Goal: Task Accomplishment & Management: Complete application form

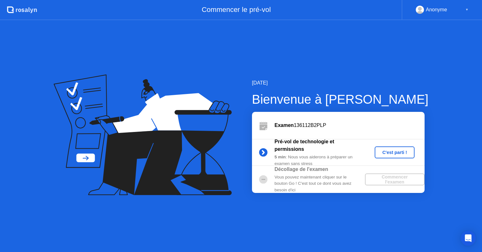
click at [398, 151] on div "C'est parti !" at bounding box center [394, 152] width 35 height 5
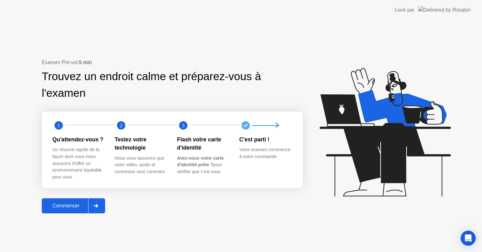
click at [63, 205] on div "Commencer" at bounding box center [66, 206] width 45 height 6
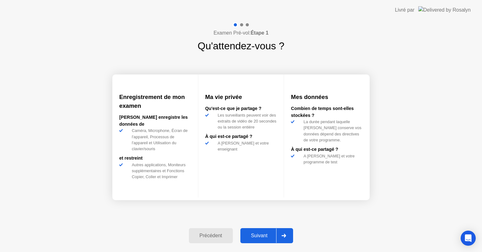
click at [259, 233] on div "Suivant" at bounding box center [259, 236] width 34 height 6
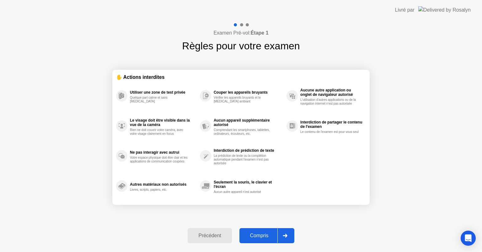
click at [265, 235] on div "Compris" at bounding box center [259, 236] width 36 height 6
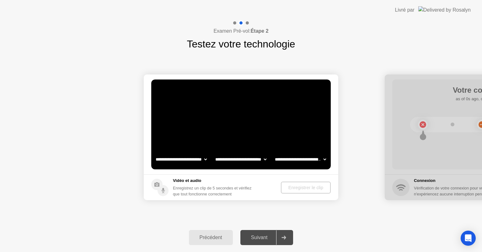
select select "**********"
select select "*******"
click at [304, 187] on div "Enregistrer le clip" at bounding box center [306, 187] width 45 height 5
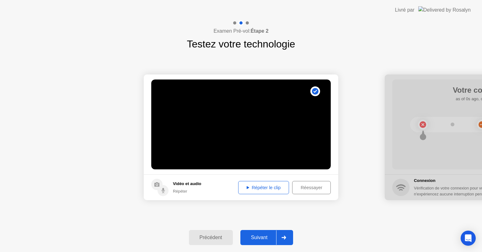
click at [279, 188] on div "Répéter le clip" at bounding box center [264, 187] width 46 height 5
click at [265, 236] on div "Suivant" at bounding box center [259, 238] width 34 height 6
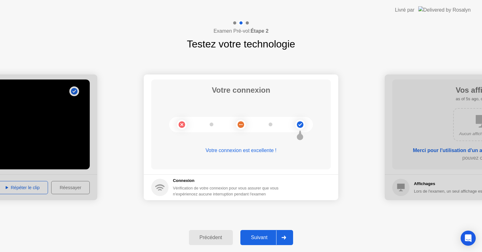
click at [265, 236] on div "Suivant" at bounding box center [259, 238] width 34 height 6
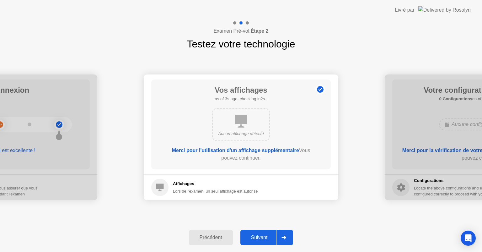
click at [265, 236] on div "Suivant" at bounding box center [259, 238] width 34 height 6
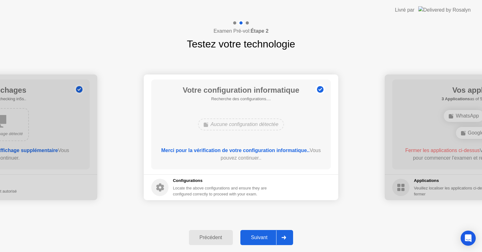
click at [265, 236] on div "Suivant" at bounding box center [259, 238] width 34 height 6
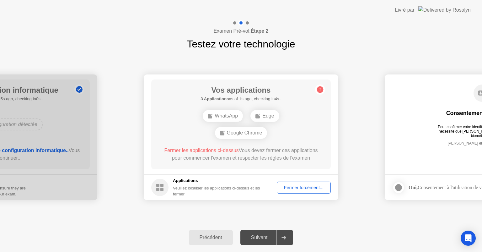
click at [301, 185] on div "Fermer forcément..." at bounding box center [304, 187] width 50 height 5
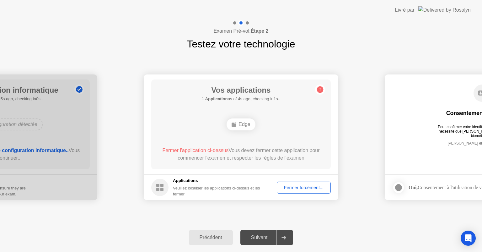
click at [293, 185] on div "Fermer forcément..." at bounding box center [304, 187] width 50 height 5
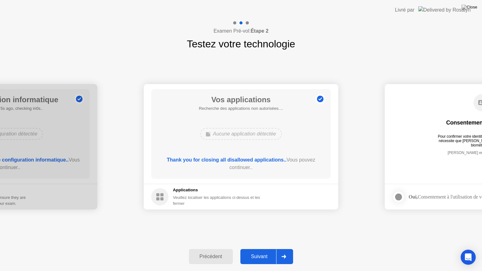
click at [256, 252] on div "Suivant" at bounding box center [259, 257] width 34 height 6
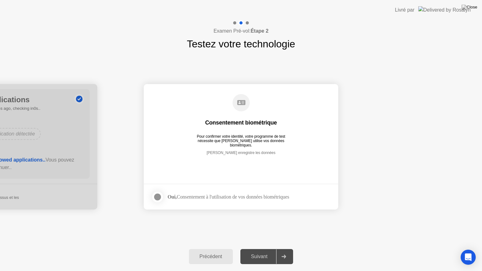
click at [229, 195] on div "Oui, Consentement à l'utilisation de vos données biométriques" at bounding box center [229, 197] width 122 height 6
click at [266, 252] on div "Suivant" at bounding box center [259, 257] width 34 height 6
click at [286, 252] on icon at bounding box center [284, 257] width 4 height 4
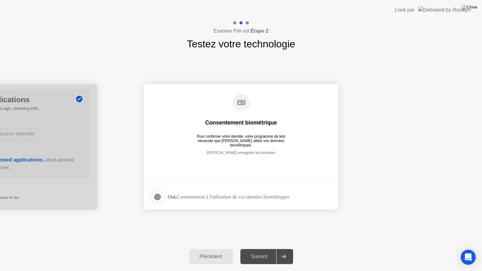
click at [286, 252] on icon at bounding box center [284, 257] width 4 height 4
click at [266, 252] on div "Suivant" at bounding box center [259, 257] width 34 height 6
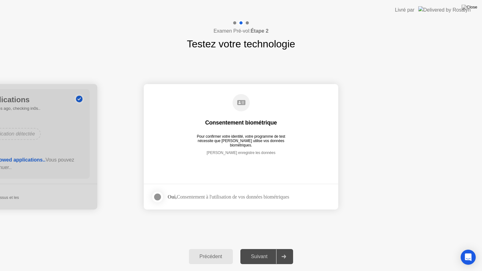
click at [266, 252] on div "Suivant" at bounding box center [259, 257] width 34 height 6
click at [281, 252] on div at bounding box center [283, 257] width 15 height 14
click at [265, 252] on div "Suivant" at bounding box center [259, 257] width 34 height 6
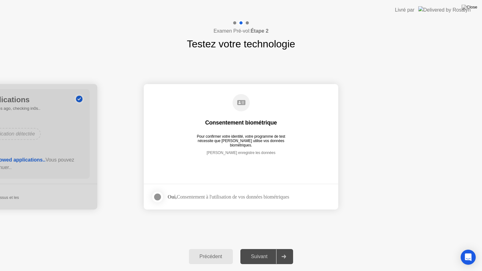
click at [265, 252] on div "Suivant" at bounding box center [259, 257] width 34 height 6
click at [157, 196] on div at bounding box center [158, 197] width 8 height 8
click at [264, 252] on div "Suivant" at bounding box center [259, 257] width 34 height 6
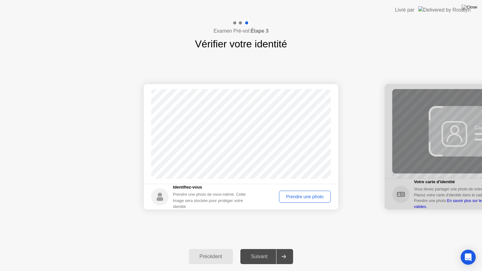
click at [301, 196] on div "Prendre une photo" at bounding box center [304, 196] width 47 height 5
click at [261, 252] on div "Suivant" at bounding box center [259, 257] width 34 height 6
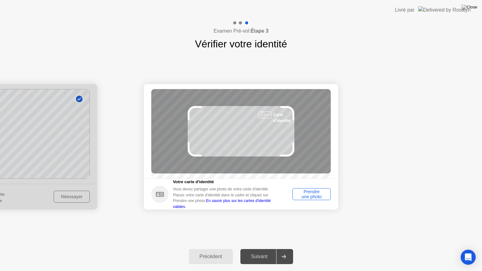
click at [306, 199] on div "Prendre une photo" at bounding box center [312, 194] width 34 height 10
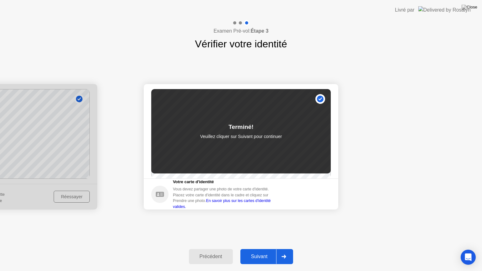
click at [267, 252] on div "Suivant" at bounding box center [259, 257] width 34 height 6
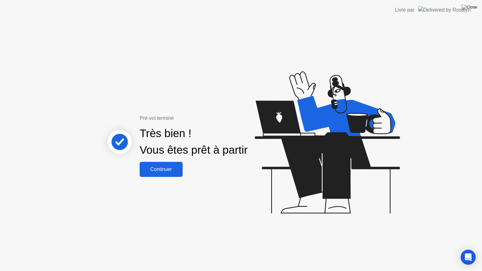
click at [173, 169] on div "Continuer" at bounding box center [161, 170] width 39 height 6
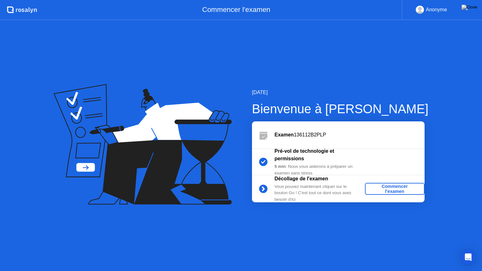
click at [389, 186] on div "Commencer l'examen" at bounding box center [395, 189] width 55 height 10
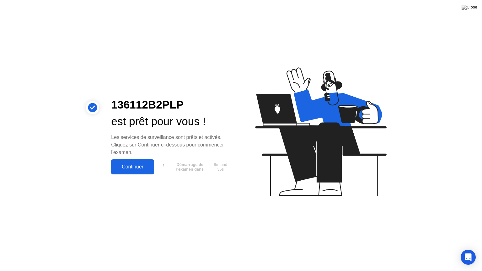
click at [146, 165] on div "Continuer" at bounding box center [132, 167] width 39 height 6
